Goal: Entertainment & Leisure: Consume media (video, audio)

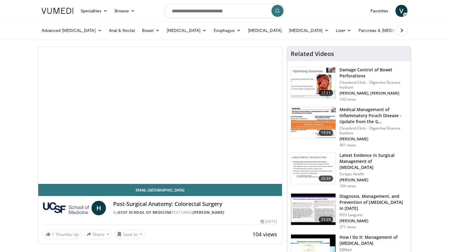
click at [160, 115] on span "Video Player" at bounding box center [160, 115] width 0 height 0
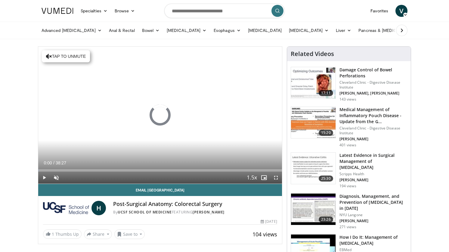
click at [158, 118] on icon "Video Player" at bounding box center [160, 115] width 17 height 17
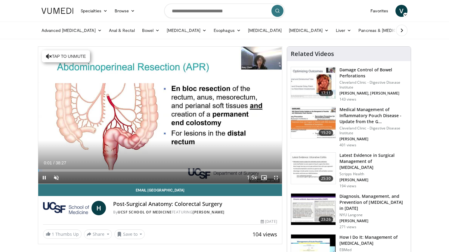
click at [158, 118] on icon "Video Player" at bounding box center [160, 115] width 17 height 17
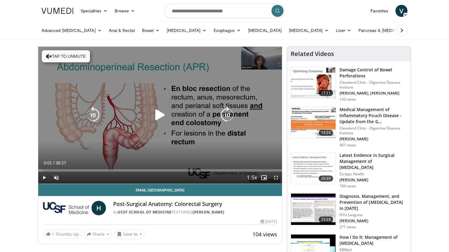
click at [56, 149] on div "10 seconds Tap to unmute" at bounding box center [160, 115] width 244 height 137
click at [161, 119] on icon "Video Player" at bounding box center [160, 115] width 17 height 17
click at [96, 113] on icon "Video Player" at bounding box center [93, 115] width 17 height 17
